Goal: Task Accomplishment & Management: Manage account settings

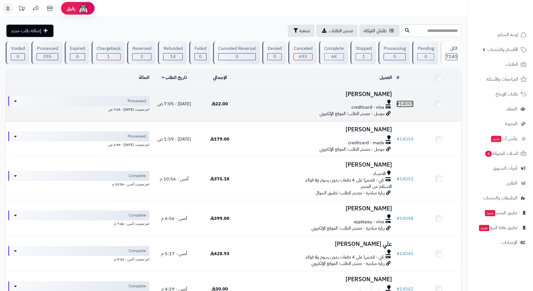
click at [412, 102] on link "# 14055" at bounding box center [405, 104] width 17 height 7
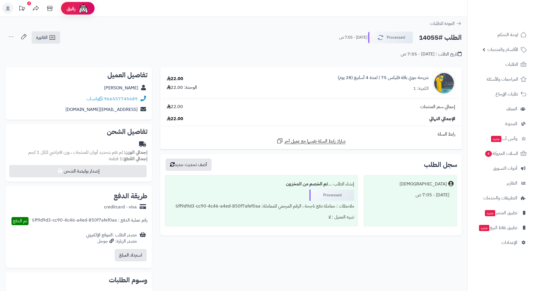
click at [435, 37] on h2 "الطلب #14055" at bounding box center [440, 37] width 43 height 11
click at [434, 37] on h2 "الطلب #14055" at bounding box center [440, 37] width 43 height 11
copy div "الطلب #14055 Processed"
click at [133, 96] on link "966557745689" at bounding box center [121, 98] width 34 height 7
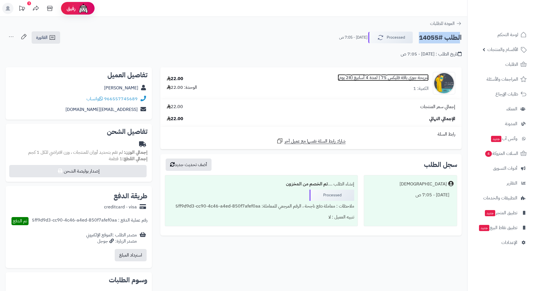
click at [404, 78] on link "شريحة جوي باقة فليكس 75 | لمدة 4 أسابيع (28 يوم)" at bounding box center [383, 77] width 91 height 6
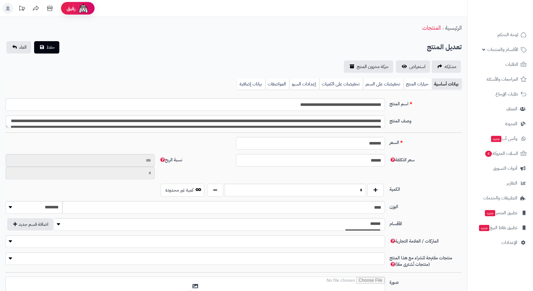
type input "**"
type input "*********"
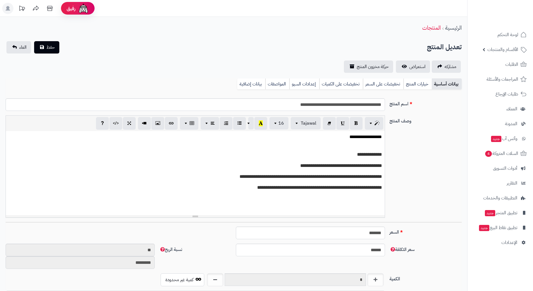
type input "*****"
click at [359, 105] on input "**********" at bounding box center [196, 104] width 380 height 13
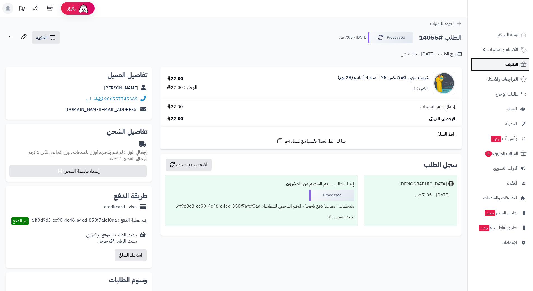
click at [510, 64] on span "الطلبات" at bounding box center [512, 64] width 13 height 8
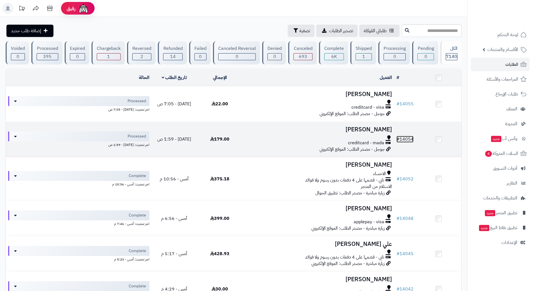
click at [412, 137] on link "# 14054" at bounding box center [405, 139] width 17 height 7
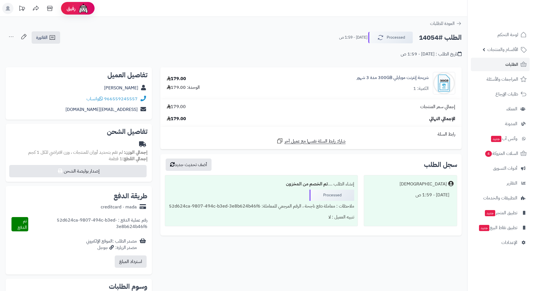
click at [438, 37] on h2 "الطلب #14054" at bounding box center [440, 37] width 43 height 11
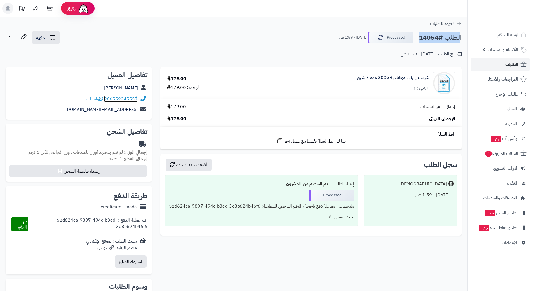
click at [131, 98] on link "966559245557" at bounding box center [121, 98] width 34 height 7
click at [394, 76] on link "شريحة إنترنت موبايلي 300GB مدة 3 شهور" at bounding box center [393, 77] width 72 height 6
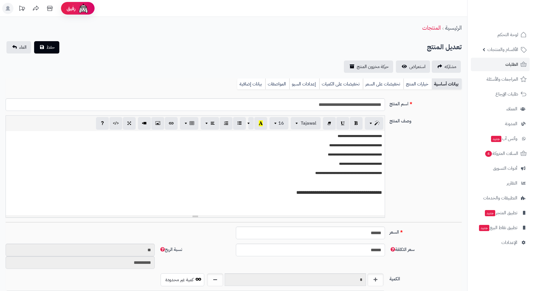
click at [362, 105] on input "**********" at bounding box center [196, 104] width 380 height 13
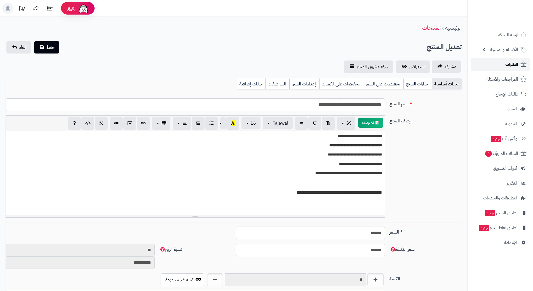
click at [510, 64] on span "الطلبات" at bounding box center [512, 64] width 13 height 8
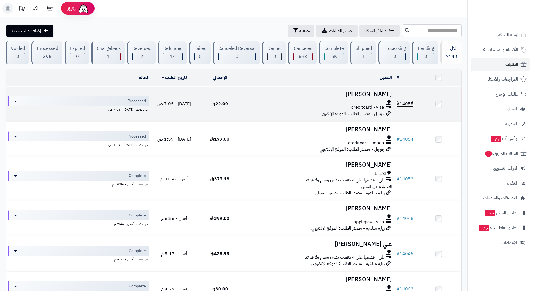
click at [408, 101] on link "# 14055" at bounding box center [405, 104] width 17 height 7
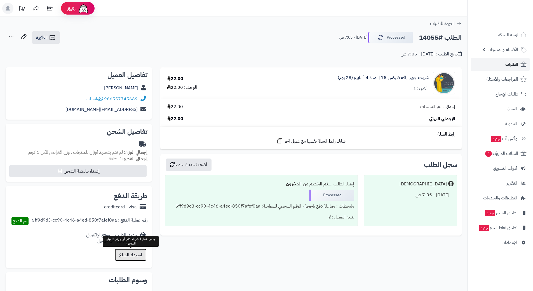
click at [141, 253] on button "استرداد المبلغ" at bounding box center [131, 255] width 32 height 12
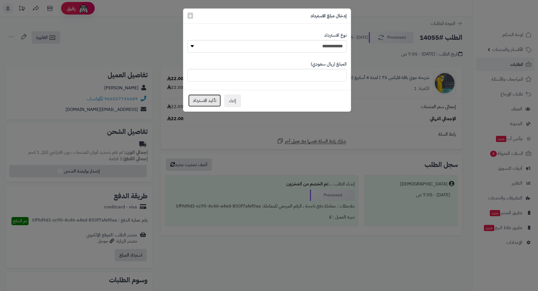
click at [212, 101] on button "تأكيد الاسترداد" at bounding box center [204, 100] width 32 height 12
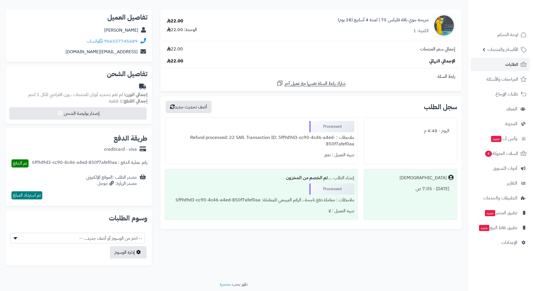
scroll to position [20, 0]
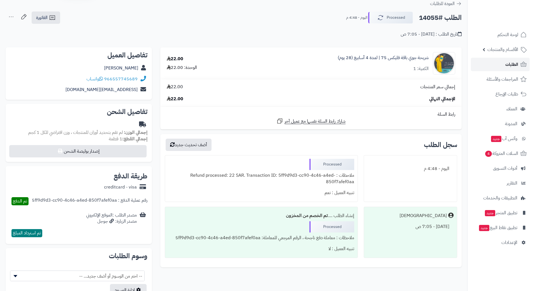
click at [519, 64] on link "الطلبات" at bounding box center [500, 64] width 59 height 13
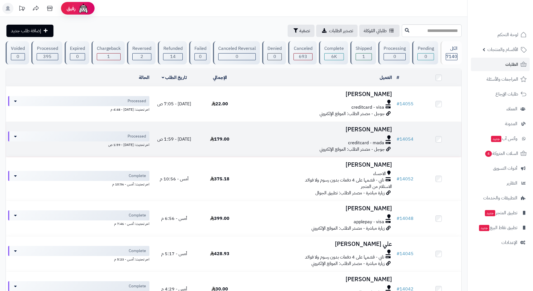
click at [408, 134] on td "# 14054" at bounding box center [405, 139] width 22 height 35
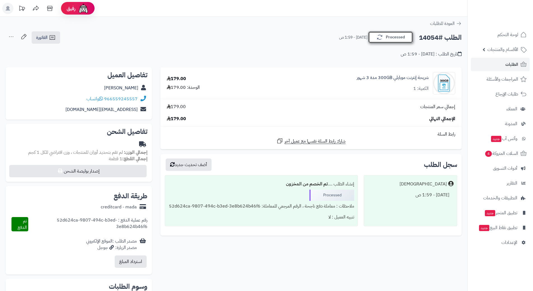
click at [398, 36] on button "Processed" at bounding box center [390, 37] width 45 height 12
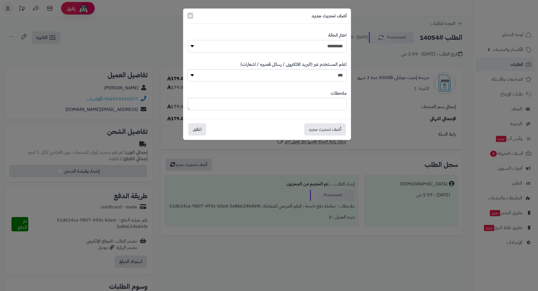
click at [328, 48] on select "**********" at bounding box center [266, 46] width 159 height 13
select select "*"
click at [187, 40] on select "**********" at bounding box center [266, 46] width 159 height 13
click at [337, 130] on button "أضف تحديث جديد" at bounding box center [324, 129] width 41 height 12
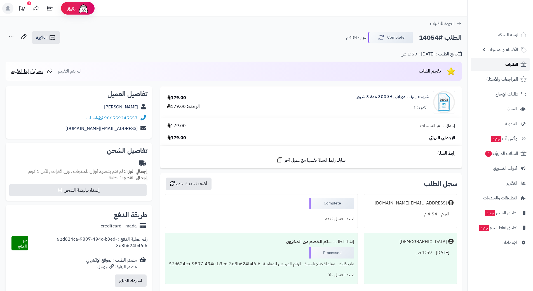
click at [508, 63] on span "الطلبات" at bounding box center [512, 64] width 13 height 8
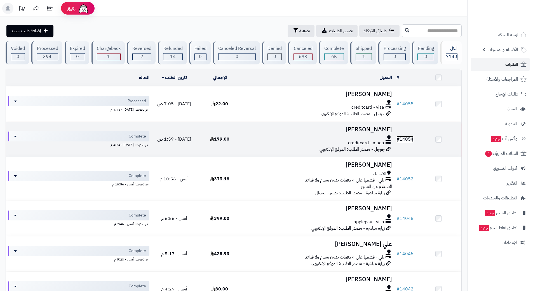
click at [407, 141] on link "# 14054" at bounding box center [405, 139] width 17 height 7
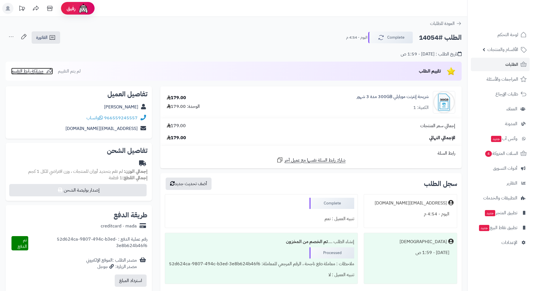
click at [38, 71] on span "مشاركة رابط التقييم" at bounding box center [27, 71] width 32 height 7
click at [518, 64] on span "الطلبات" at bounding box center [512, 64] width 13 height 8
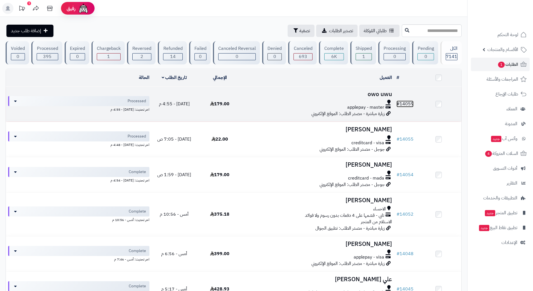
click at [410, 101] on link "# 14059" at bounding box center [405, 104] width 17 height 7
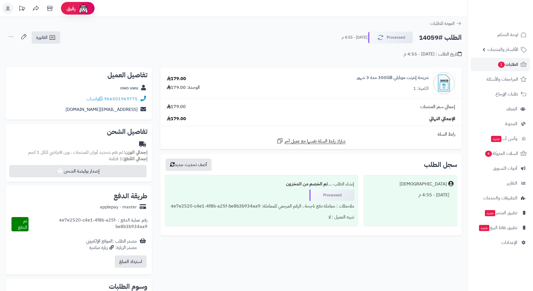
click at [446, 37] on h2 "الطلب #14059" at bounding box center [440, 37] width 43 height 11
copy div "الطلب #14059 Processed"
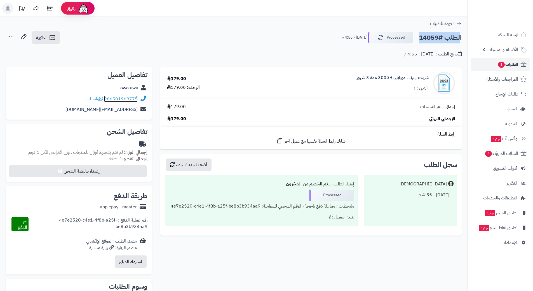
click at [130, 96] on link "966501969775" at bounding box center [121, 98] width 34 height 7
click at [384, 36] on button "Processed" at bounding box center [390, 37] width 45 height 12
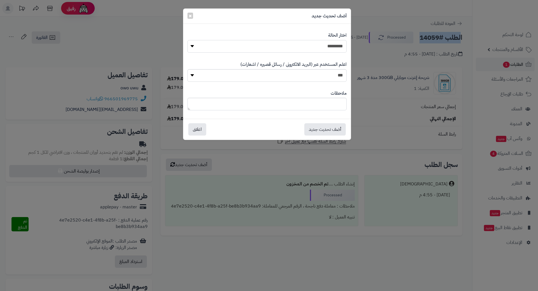
click at [333, 44] on select "**********" at bounding box center [266, 46] width 159 height 13
select select "*"
click at [187, 40] on select "**********" at bounding box center [266, 46] width 159 height 13
click at [328, 129] on button "أضف تحديث جديد" at bounding box center [324, 129] width 41 height 12
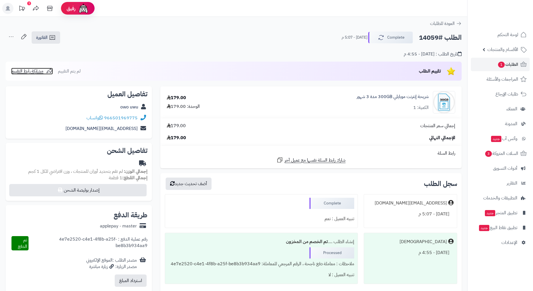
click at [30, 72] on span "مشاركة رابط التقييم" at bounding box center [27, 71] width 32 height 7
click at [507, 64] on span "الطلبات 1" at bounding box center [508, 64] width 21 height 8
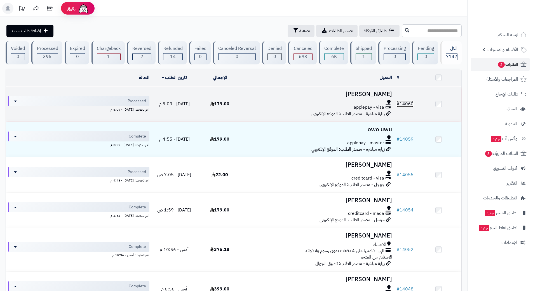
click at [411, 101] on link "# 14060" at bounding box center [405, 104] width 17 height 7
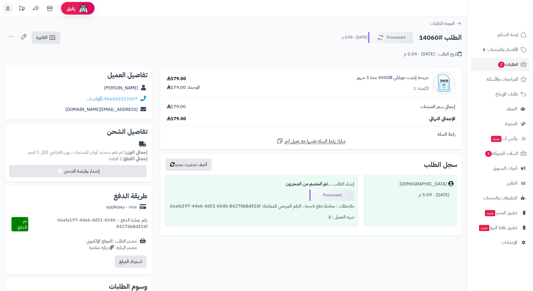
click at [437, 38] on h2 "الطلب #14060" at bounding box center [440, 37] width 43 height 11
copy div "الطلب #14060 Processed"
click at [127, 97] on link "966502313207" at bounding box center [121, 98] width 34 height 7
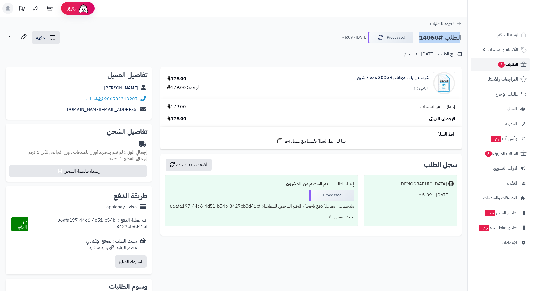
click at [503, 62] on span "الطلبات 2" at bounding box center [508, 64] width 21 height 8
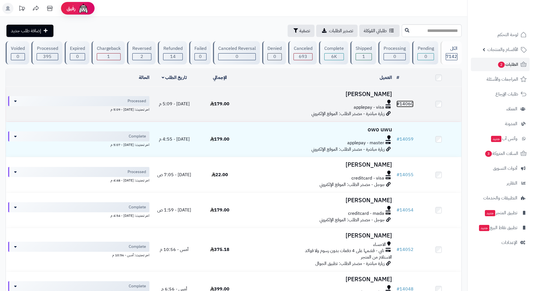
click at [406, 103] on link "# 14060" at bounding box center [405, 104] width 17 height 7
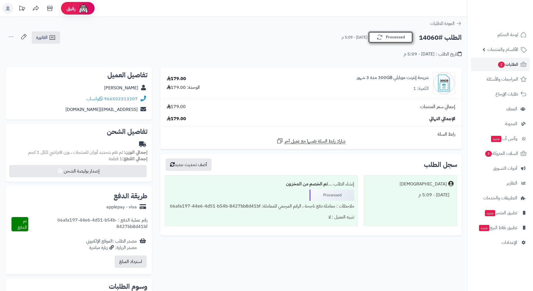
click at [391, 38] on button "Processed" at bounding box center [390, 37] width 45 height 12
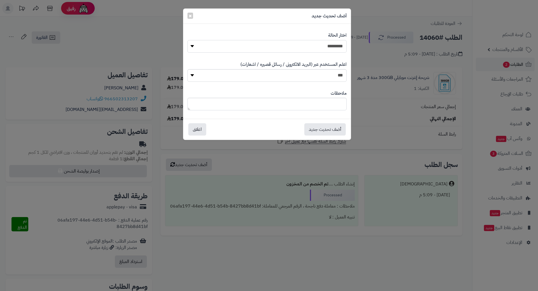
click at [339, 48] on select "**********" at bounding box center [266, 46] width 159 height 13
select select "*"
click at [187, 40] on select "**********" at bounding box center [266, 46] width 159 height 13
click at [323, 127] on button "أضف تحديث جديد" at bounding box center [324, 129] width 41 height 12
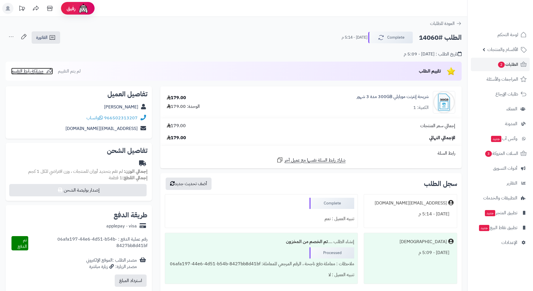
click at [34, 69] on span "مشاركة رابط التقييم" at bounding box center [27, 71] width 32 height 7
click at [23, 72] on span "تم نسخ الرابط" at bounding box center [22, 71] width 23 height 7
click at [492, 65] on link "الطلبات 2" at bounding box center [500, 64] width 59 height 13
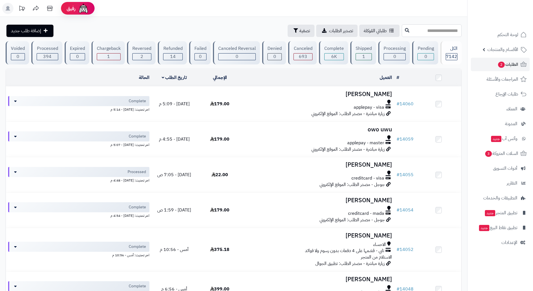
click at [402, 30] on input "text" at bounding box center [432, 30] width 60 height 13
click at [300, 31] on span "تصفية" at bounding box center [305, 30] width 11 height 7
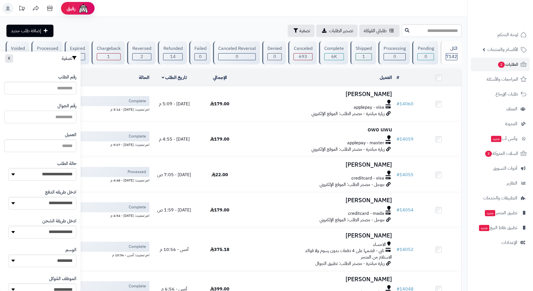
click at [52, 117] on input "text" at bounding box center [40, 117] width 72 height 13
type input "**********"
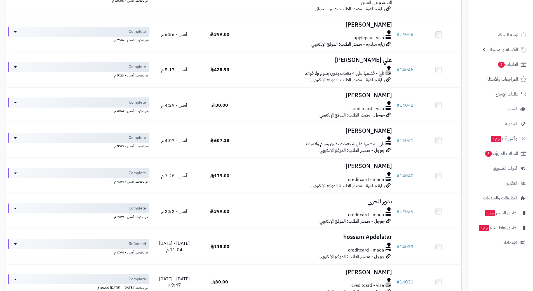
scroll to position [254, 0]
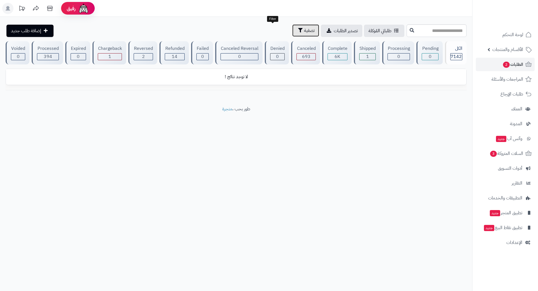
click at [304, 28] on span "تصفية" at bounding box center [309, 30] width 11 height 7
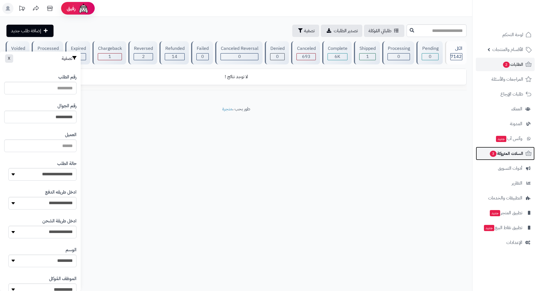
click at [493, 155] on span "3" at bounding box center [492, 154] width 7 height 6
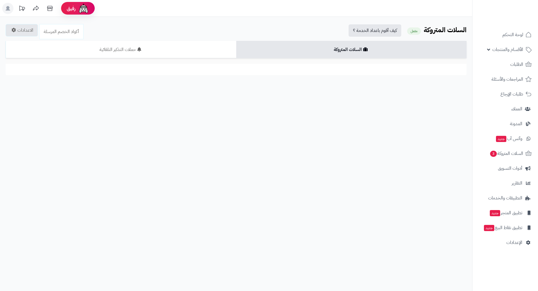
drag, startPoint x: 0, startPoint y: 0, endPoint x: 384, endPoint y: 127, distance: 404.5
click at [384, 127] on div "رفيق ! الطلبات معالجة مكتمل إرجاع المنتجات العملاء المتواجدون الان 9493 عملاء م…" at bounding box center [269, 145] width 538 height 291
click at [491, 150] on span "السلات المتروكة 3" at bounding box center [506, 154] width 34 height 8
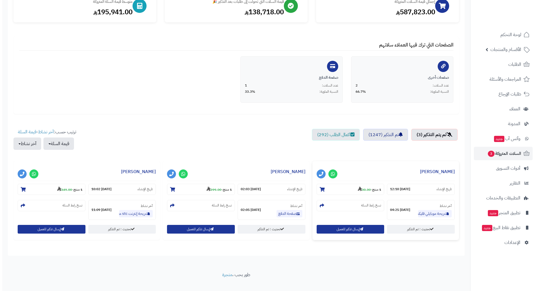
scroll to position [84, 0]
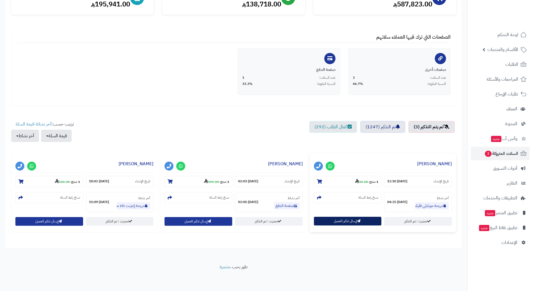
click at [342, 217] on button "إرسال تذكير للعميل" at bounding box center [348, 221] width 68 height 9
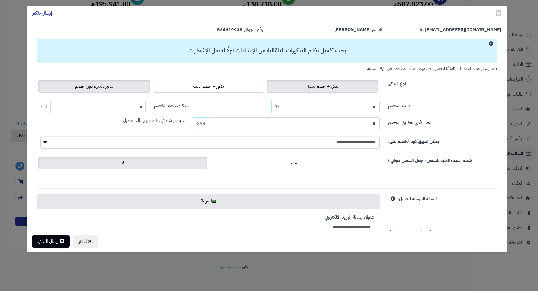
click at [82, 85] on span "تذكير بالشراء دون خصم" at bounding box center [94, 86] width 38 height 7
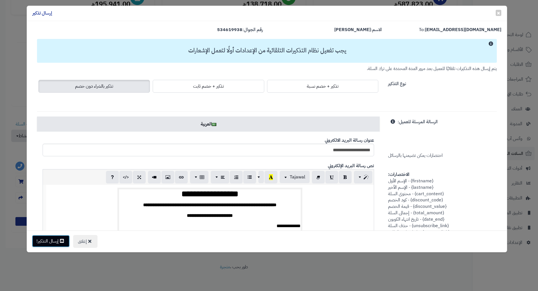
click at [52, 239] on button "إرسال التذكير!" at bounding box center [51, 241] width 38 height 12
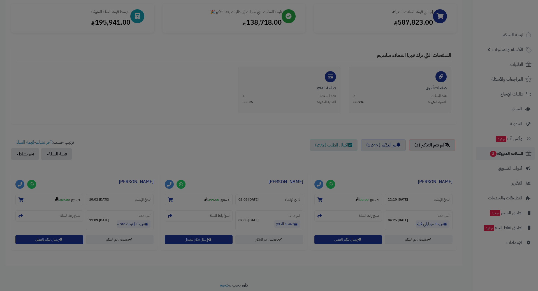
scroll to position [102, 0]
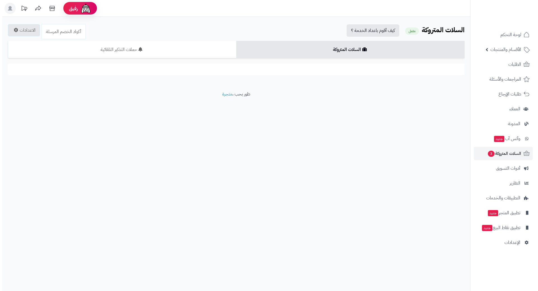
scroll to position [84, 0]
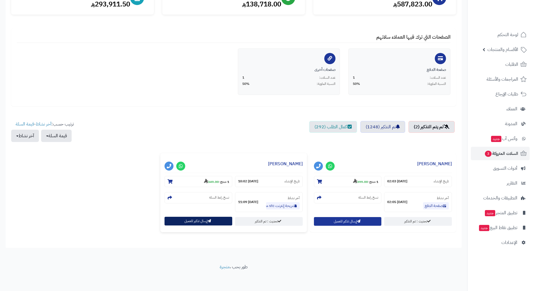
click at [190, 223] on button "إرسال تذكير للعميل" at bounding box center [199, 221] width 68 height 9
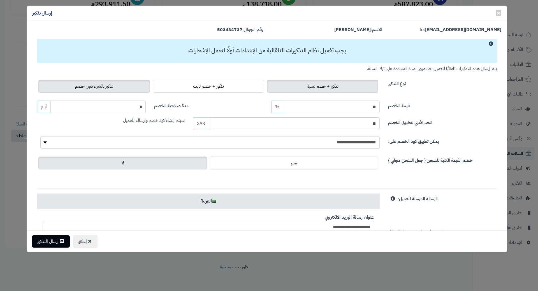
click at [92, 92] on label "تذكير بالشراء دون خصم" at bounding box center [93, 86] width 111 height 13
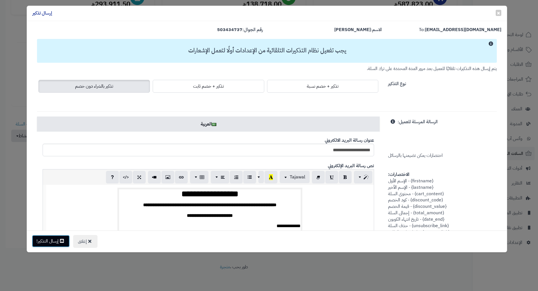
click at [57, 239] on button "إرسال التذكير!" at bounding box center [51, 241] width 38 height 12
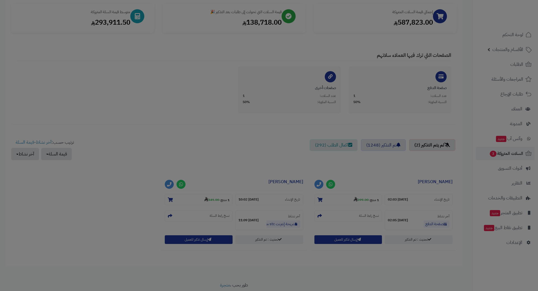
scroll to position [102, 0]
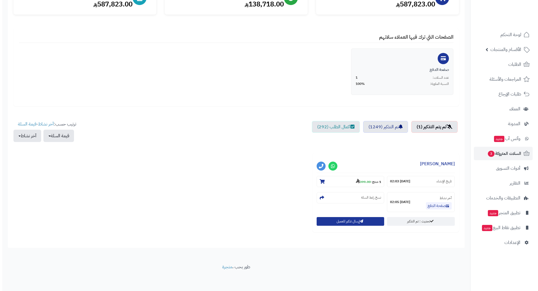
scroll to position [85, 0]
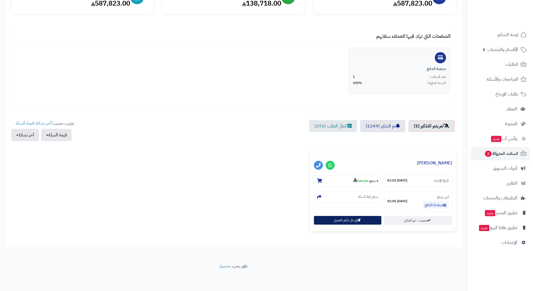
click at [326, 219] on button "إرسال تذكير للعميل" at bounding box center [348, 220] width 68 height 9
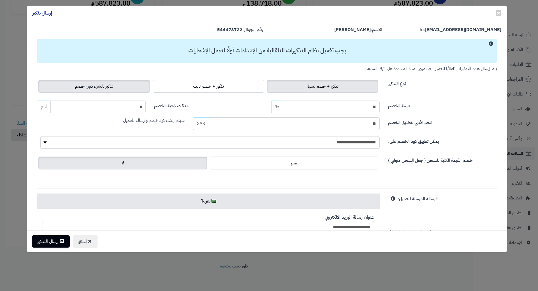
click at [113, 87] on span "تذكير بالشراء دون خصم" at bounding box center [94, 86] width 38 height 7
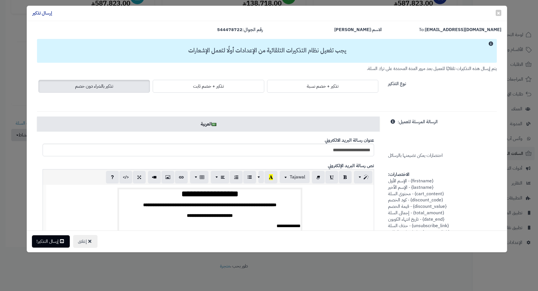
click at [50, 247] on div "إغلاق إرسال التذكير!" at bounding box center [267, 241] width 480 height 22
click at [50, 245] on button "إرسال التذكير!" at bounding box center [51, 241] width 38 height 12
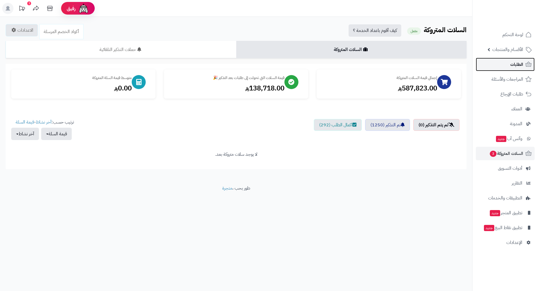
click at [491, 63] on link "الطلبات" at bounding box center [504, 64] width 59 height 13
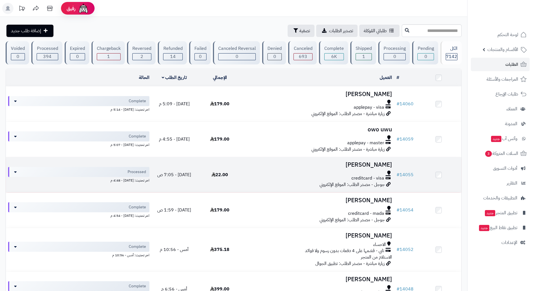
click at [244, 170] on td "محمد مرزا creditcard - visa جوجل - مصدر الطلب: الموقع الإلكتروني" at bounding box center [319, 174] width 152 height 35
click at [259, 175] on div "creditcard - visa" at bounding box center [318, 178] width 147 height 6
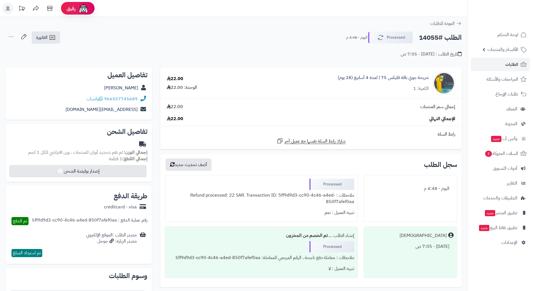
click at [444, 36] on h2 "الطلب #14055" at bounding box center [440, 37] width 43 height 11
copy div "الطلب #14055 Processed"
click at [103, 98] on icon at bounding box center [101, 98] width 4 height 4
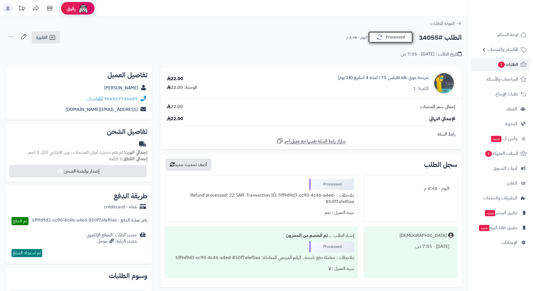
click at [380, 38] on icon "button" at bounding box center [380, 37] width 7 height 7
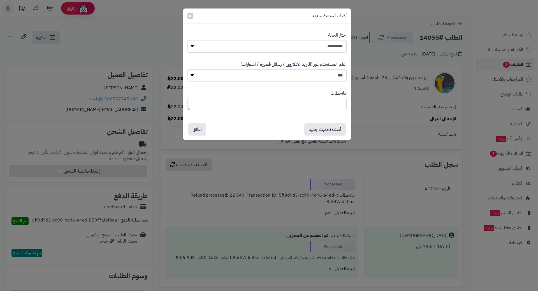
drag, startPoint x: 191, startPoint y: 221, endPoint x: 195, endPoint y: 206, distance: 15.1
click at [191, 219] on div "**********" at bounding box center [269, 145] width 538 height 291
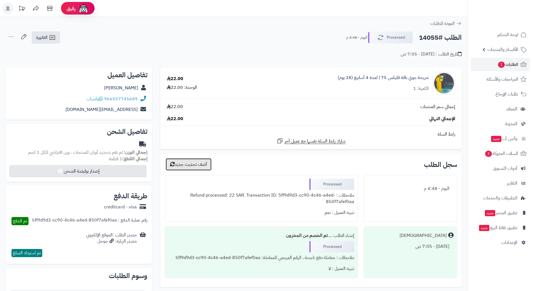
click at [184, 163] on button "أضف تحديث جديد" at bounding box center [189, 164] width 46 height 12
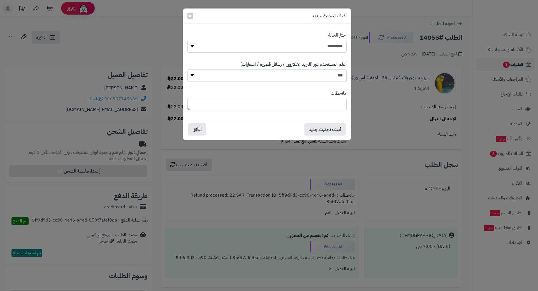
click at [289, 47] on select "**********" at bounding box center [266, 46] width 159 height 13
select select "**"
click at [187, 40] on select "**********" at bounding box center [266, 46] width 159 height 13
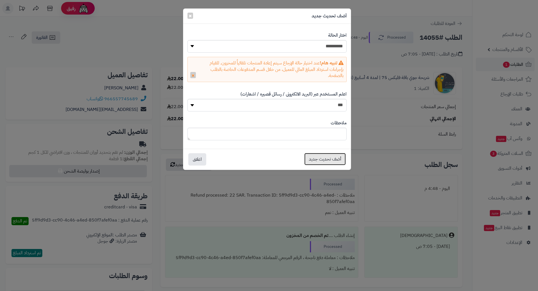
click at [323, 160] on button "أضف تحديث جديد" at bounding box center [324, 159] width 41 height 12
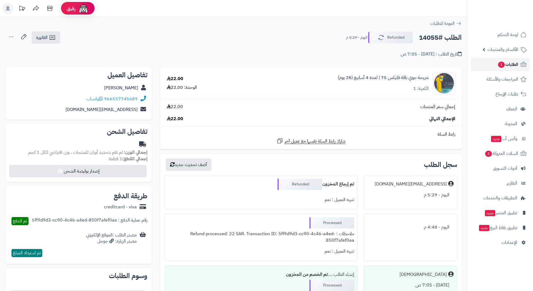
drag, startPoint x: 0, startPoint y: 0, endPoint x: 503, endPoint y: 66, distance: 507.7
click at [503, 66] on span "1" at bounding box center [501, 65] width 7 height 6
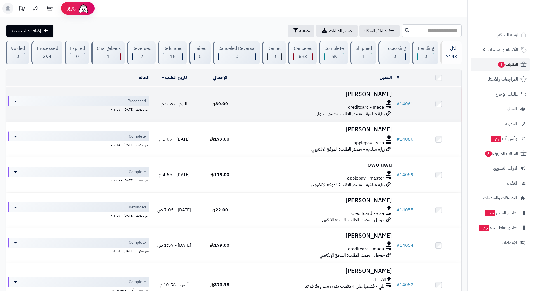
click at [247, 106] on div "creditcard - mada" at bounding box center [318, 107] width 147 height 6
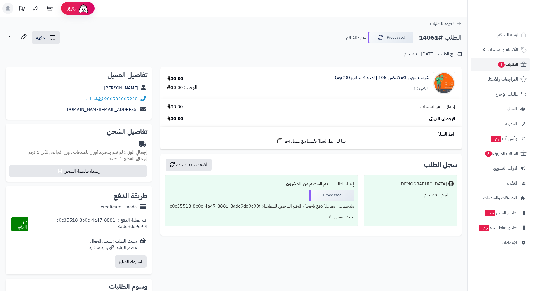
click at [436, 38] on h2 "الطلب #14061" at bounding box center [440, 37] width 43 height 11
copy div "الطلب #14061 Processed"
click at [101, 98] on icon at bounding box center [101, 98] width 4 height 4
